Goal: Check status: Check status

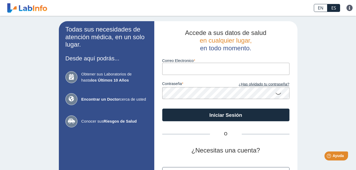
click at [180, 72] on input "Correo Electronico" at bounding box center [225, 69] width 127 height 12
type input "[EMAIL_ADDRESS][DOMAIN_NAME]"
click at [279, 93] on icon at bounding box center [278, 93] width 6 height 10
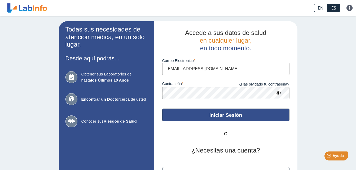
click at [212, 113] on button "Iniciar Sesión" at bounding box center [225, 115] width 127 height 13
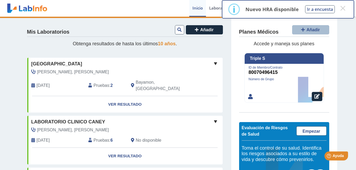
scroll to position [168, 0]
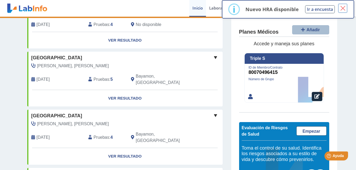
click at [344, 5] on button "×" at bounding box center [343, 8] width 10 height 10
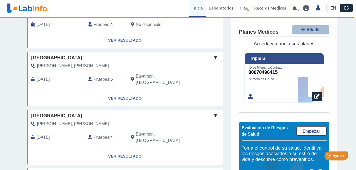
scroll to position [318, 0]
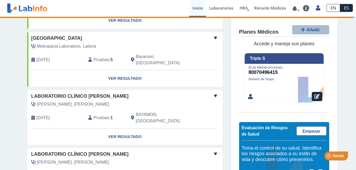
scroll to position [305, 0]
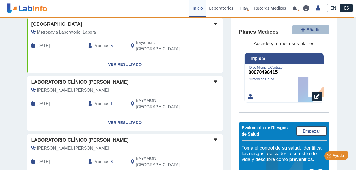
click at [51, 145] on div "[PERSON_NAME], [PERSON_NAME] [DATE] Pruebas : 6 BAYAMON, [GEOGRAPHIC_DATA]" at bounding box center [112, 158] width 179 height 27
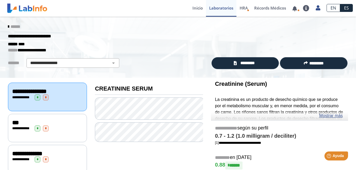
click at [59, 133] on div "**********" at bounding box center [47, 128] width 79 height 28
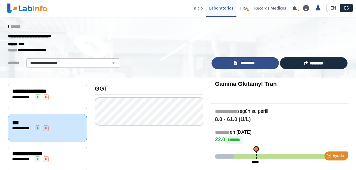
click at [248, 66] on span "*********" at bounding box center [248, 63] width 18 height 6
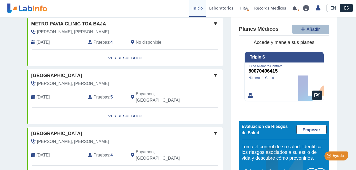
scroll to position [317, 0]
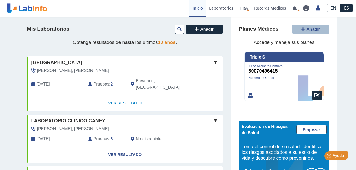
click at [127, 96] on link "Ver Resultado" at bounding box center [125, 103] width 196 height 17
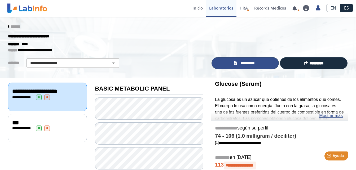
click at [249, 63] on span "*********" at bounding box center [248, 63] width 18 height 6
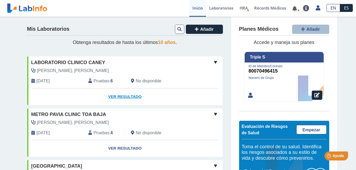
click at [119, 97] on link "Ver Resultado" at bounding box center [125, 97] width 196 height 17
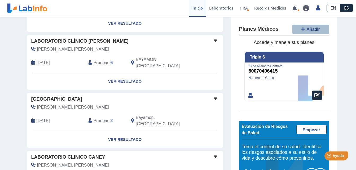
scroll to position [317, 0]
